Goal: Task Accomplishment & Management: Use online tool/utility

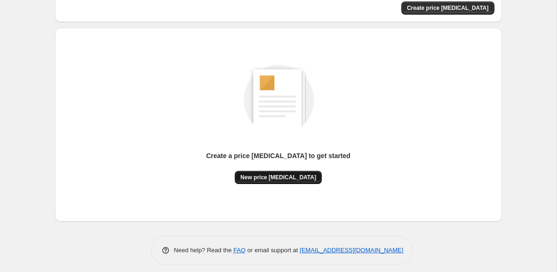
scroll to position [33, 0]
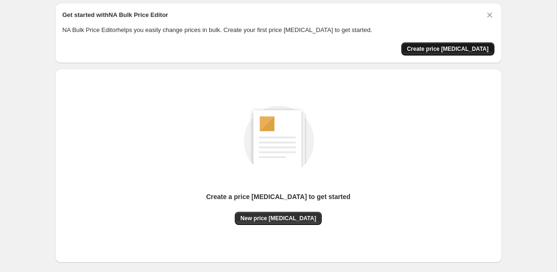
click at [464, 51] on span "Create price [MEDICAL_DATA]" at bounding box center [448, 49] width 82 height 8
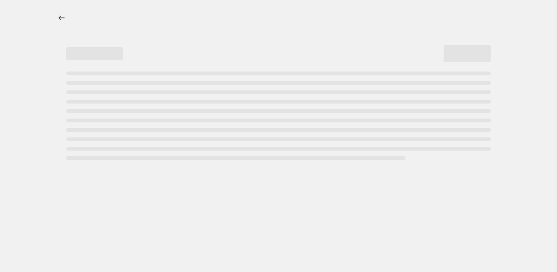
select select "percentage"
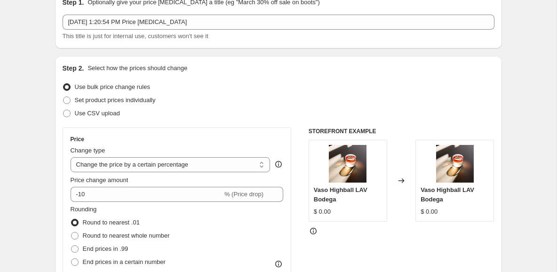
scroll to position [48, 0]
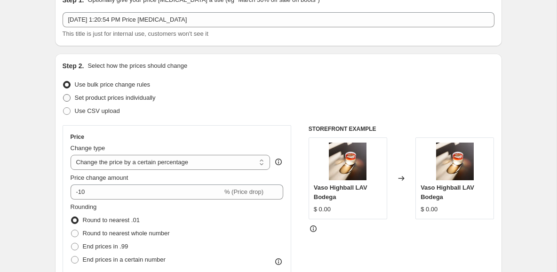
click at [138, 94] on span "Set product prices individually" at bounding box center [115, 97] width 81 height 7
click at [64, 94] on input "Set product prices individually" at bounding box center [63, 94] width 0 height 0
radio input "true"
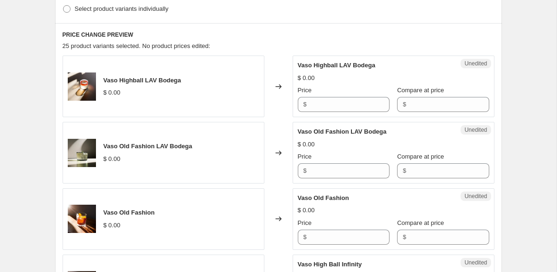
scroll to position [263, 0]
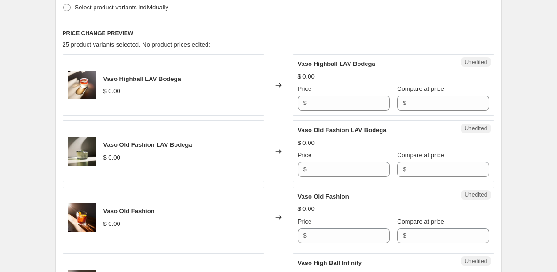
click at [241, 91] on div "Vaso Highball LAV Bodega $ 0.00" at bounding box center [164, 85] width 202 height 62
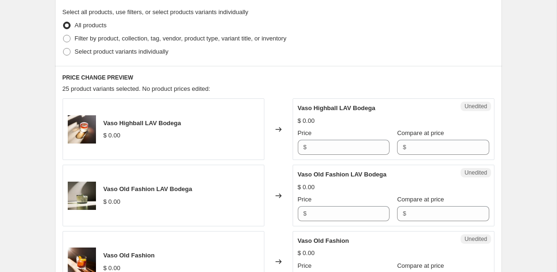
scroll to position [218, 0]
click at [159, 55] on span "Select product variants individually" at bounding box center [122, 51] width 94 height 7
click at [64, 49] on input "Select product variants individually" at bounding box center [63, 48] width 0 height 0
radio input "true"
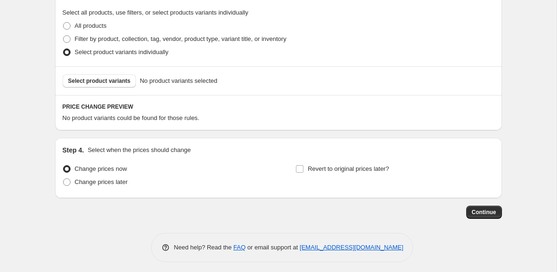
scroll to position [222, 0]
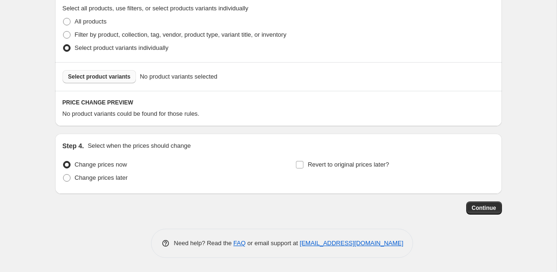
click at [125, 75] on span "Select product variants" at bounding box center [99, 77] width 63 height 8
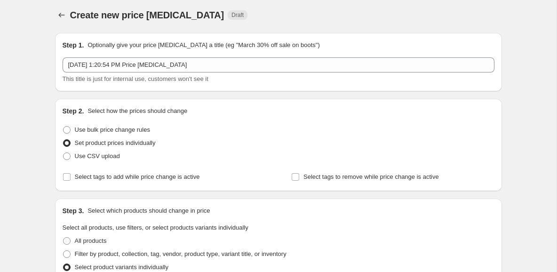
scroll to position [0, 0]
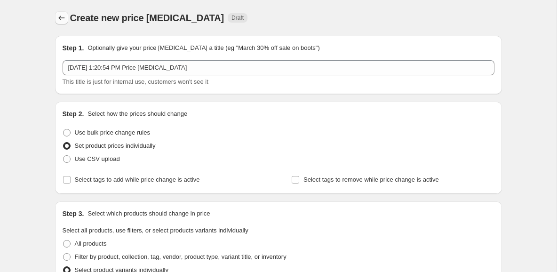
click at [58, 18] on icon "Price change jobs" at bounding box center [61, 17] width 9 height 9
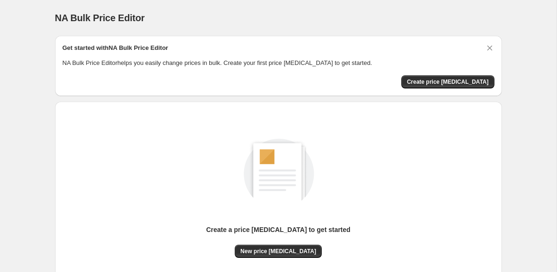
scroll to position [81, 0]
